Goal: Information Seeking & Learning: Check status

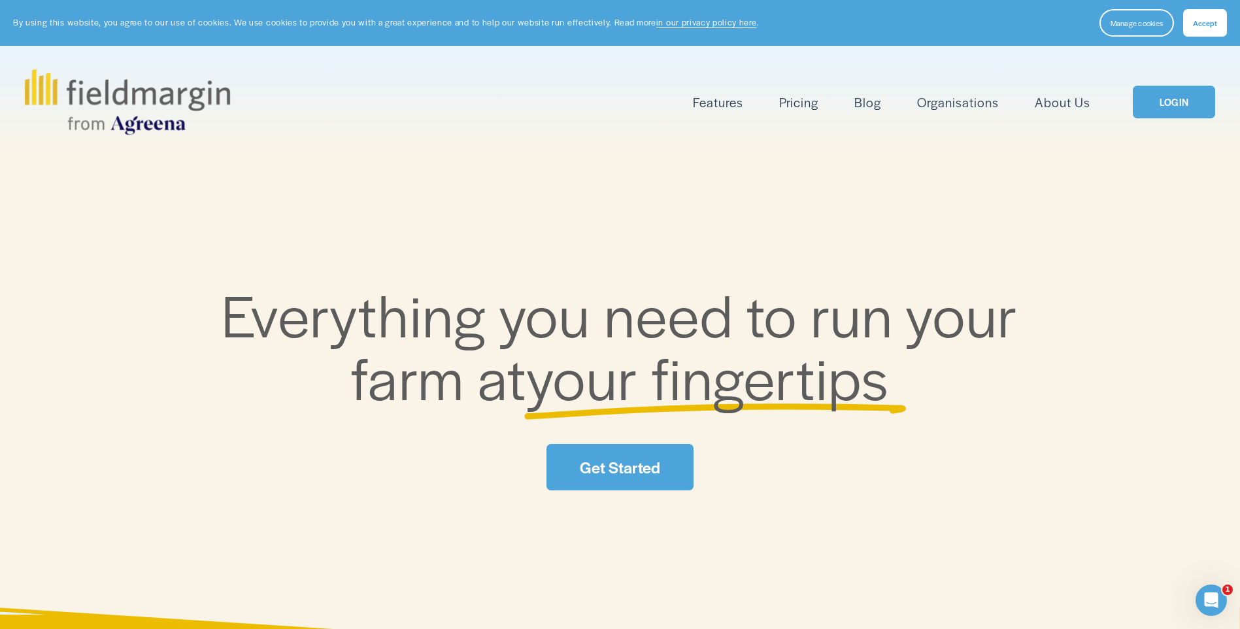
click at [1176, 103] on link "LOGIN" at bounding box center [1174, 102] width 82 height 33
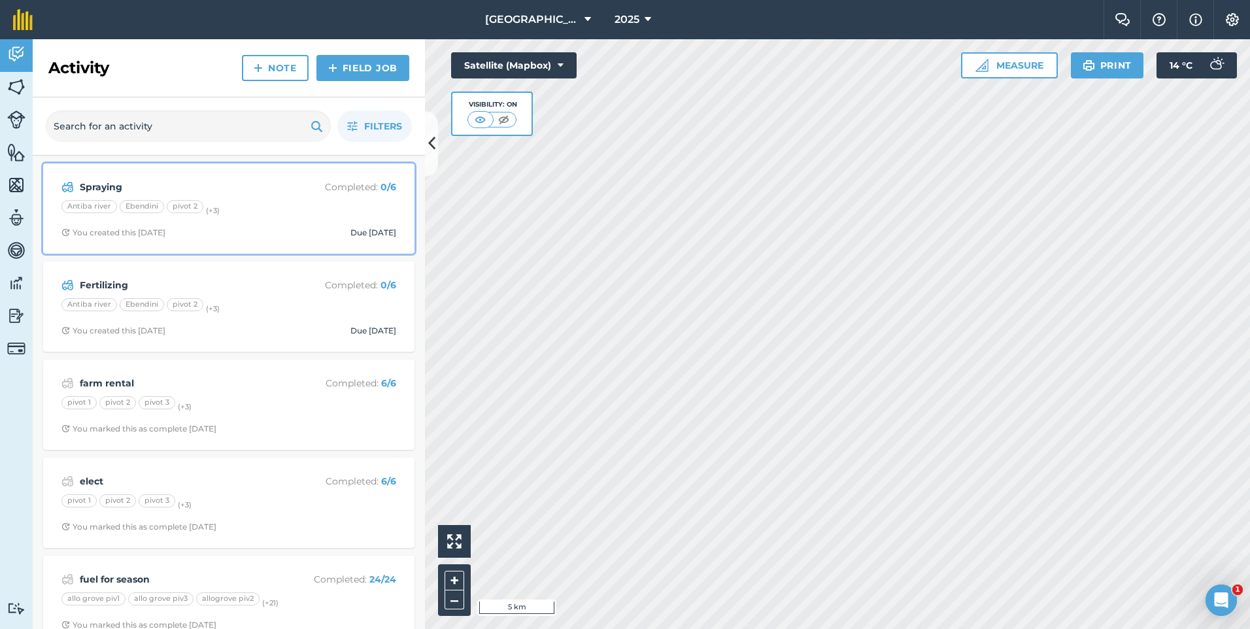
click at [315, 222] on div "Spraying Completed : 0 / 6 Antiba river Ebendini pivot 2 (+ 3 ) You created thi…" at bounding box center [229, 208] width 356 height 75
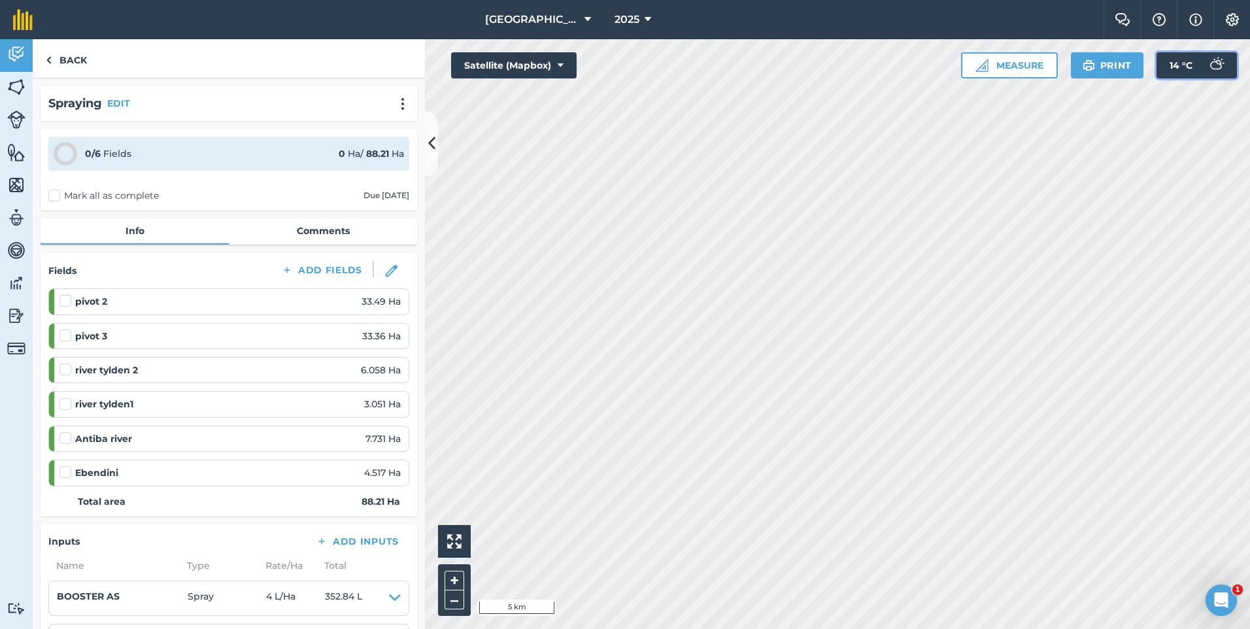
click at [1181, 66] on span "14 ° C" at bounding box center [1180, 65] width 23 height 26
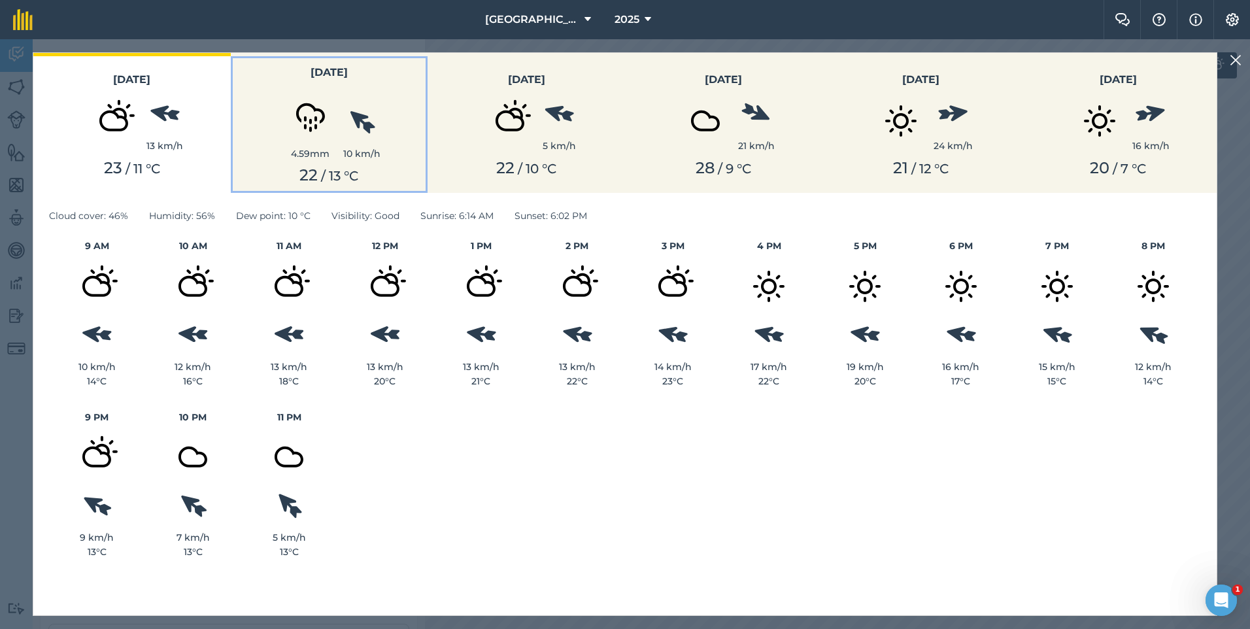
click at [311, 158] on div "4.59 mm" at bounding box center [310, 153] width 65 height 14
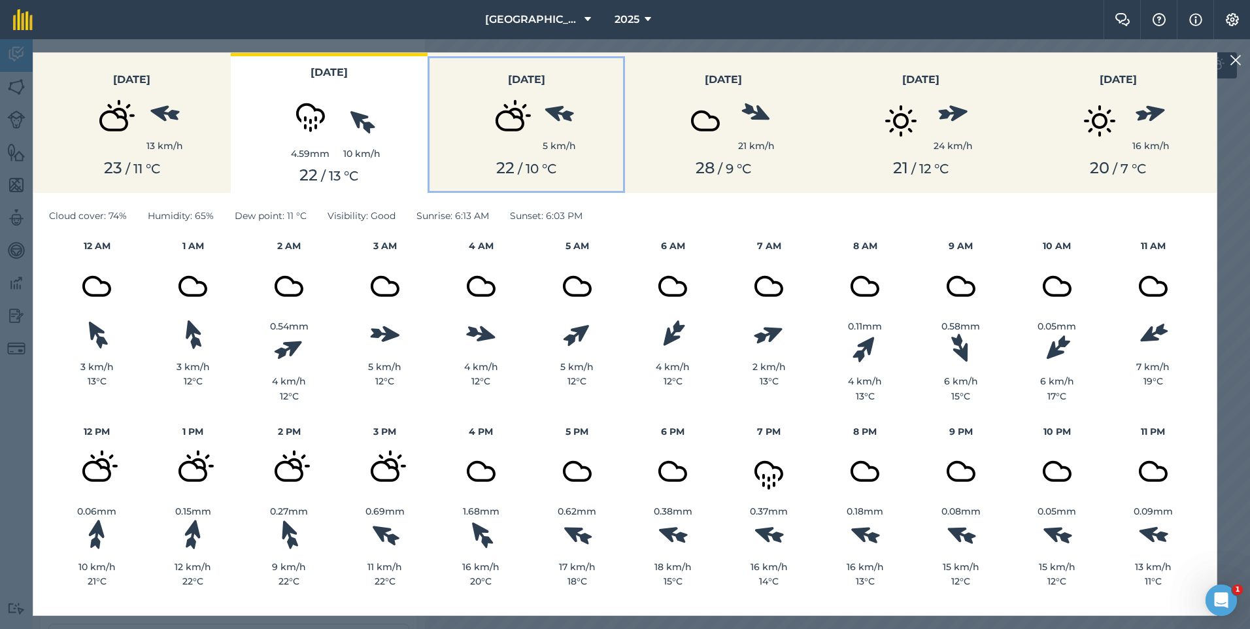
click at [582, 118] on div "5 km/h" at bounding box center [526, 120] width 182 height 65
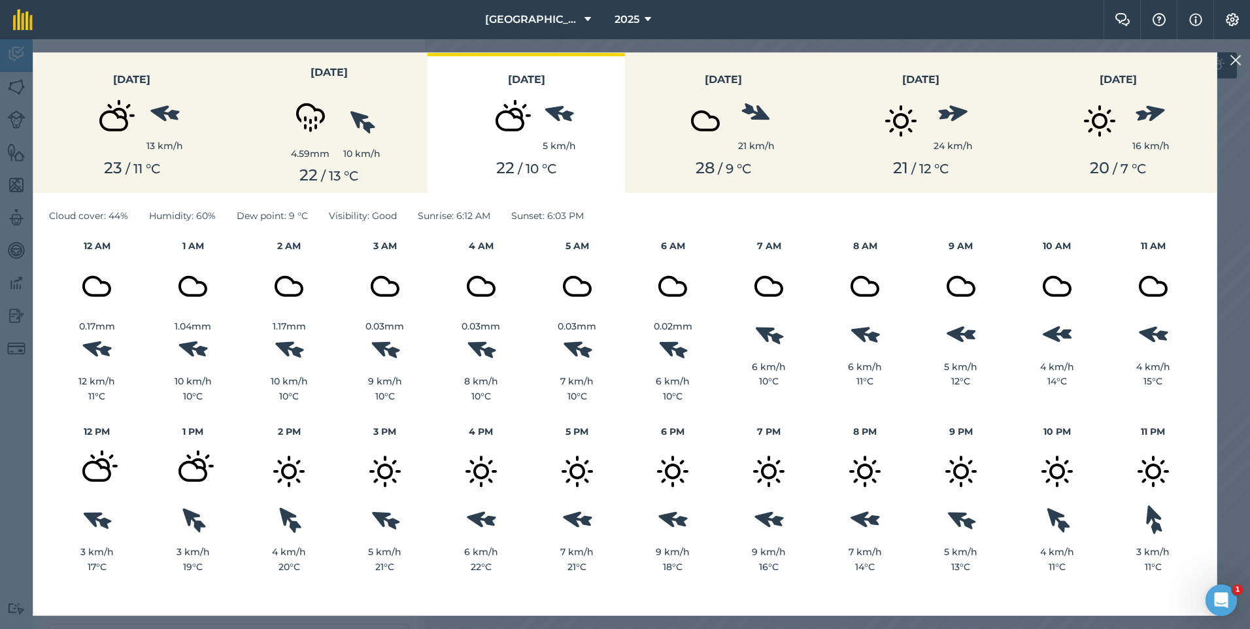
click at [1236, 65] on img at bounding box center [1236, 60] width 12 height 16
